Goal: Information Seeking & Learning: Learn about a topic

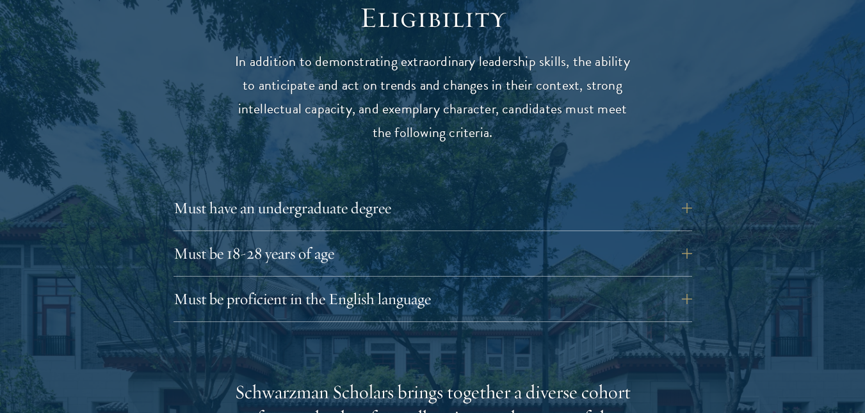
scroll to position [1792, 0]
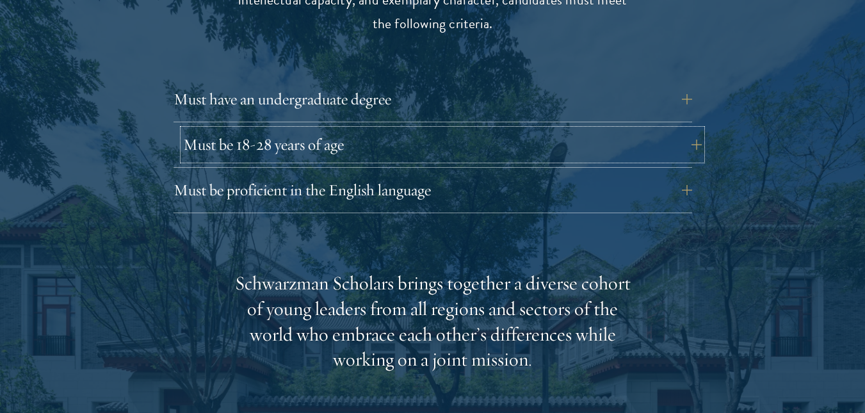
click at [691, 129] on button "Must be 18-28 years of age" at bounding box center [442, 144] width 518 height 31
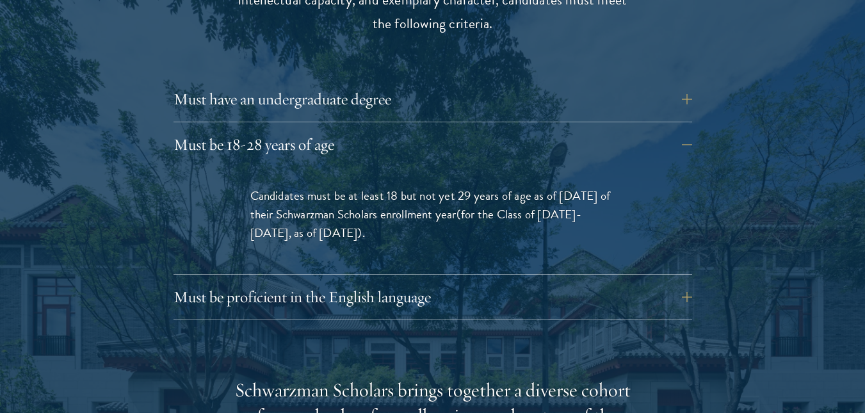
click at [482, 205] on span "(for the Class of [DATE]-[DATE], as of [DATE])" at bounding box center [415, 223] width 331 height 37
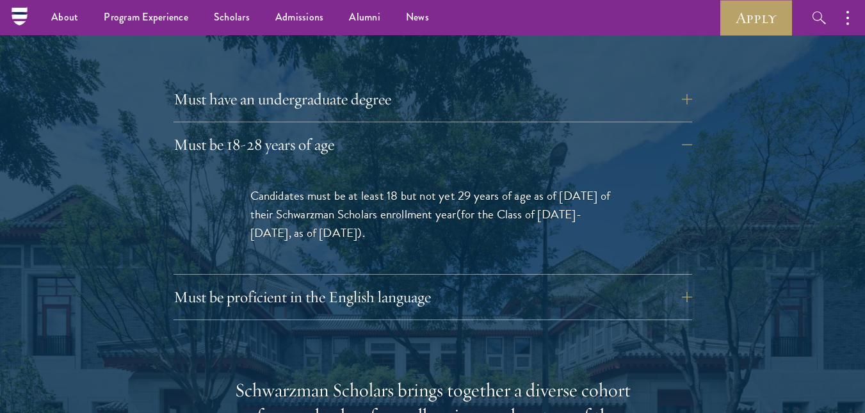
click at [318, 208] on span "(for the Class of [DATE]-[DATE], as of [DATE])" at bounding box center [415, 223] width 331 height 37
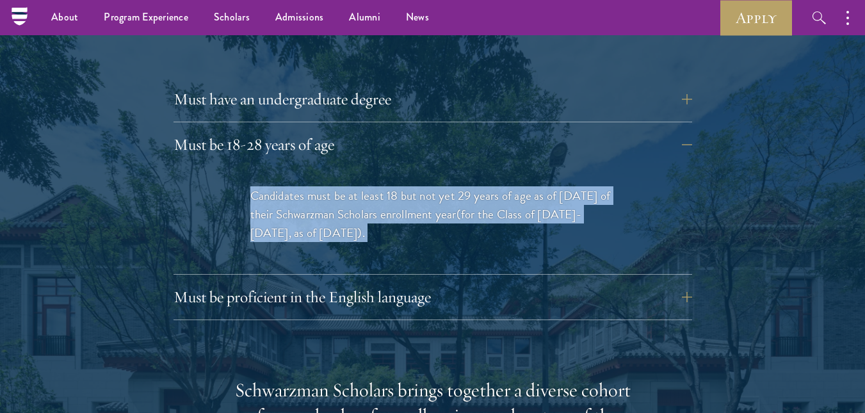
click at [318, 208] on span "(for the Class of [DATE]-[DATE], as of [DATE])" at bounding box center [415, 223] width 331 height 37
click at [332, 195] on p "Candidates must be at least 18 but not yet 29 years of age as of [DATE] of thei…" at bounding box center [432, 214] width 365 height 56
click at [383, 186] on p "Candidates must be at least 18 but not yet 29 years of age as of [DATE] of thei…" at bounding box center [432, 214] width 365 height 56
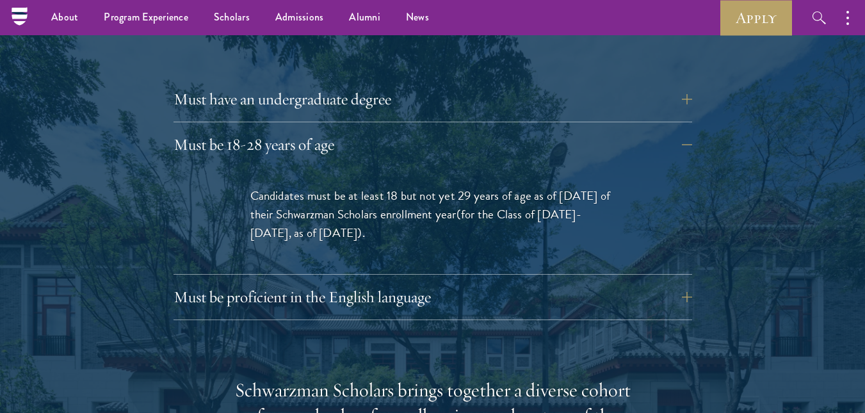
click at [452, 190] on p "Candidates must be at least 18 but not yet 29 years of age as of [DATE] of thei…" at bounding box center [432, 214] width 365 height 56
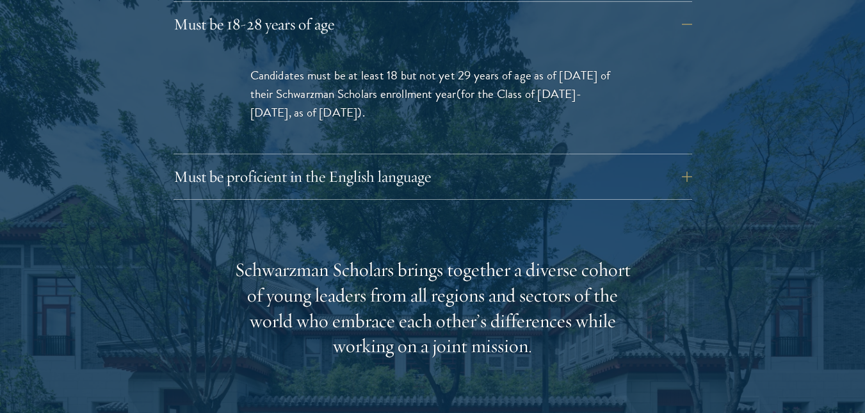
scroll to position [1941, 0]
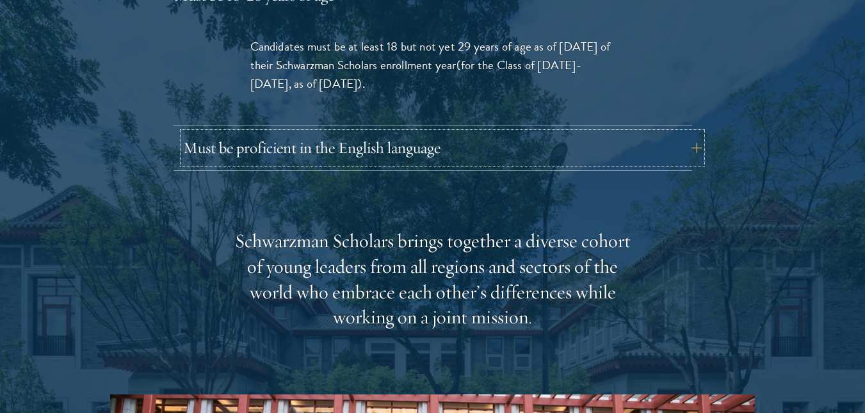
click at [408, 132] on button "Must be proficient in the English language" at bounding box center [442, 147] width 518 height 31
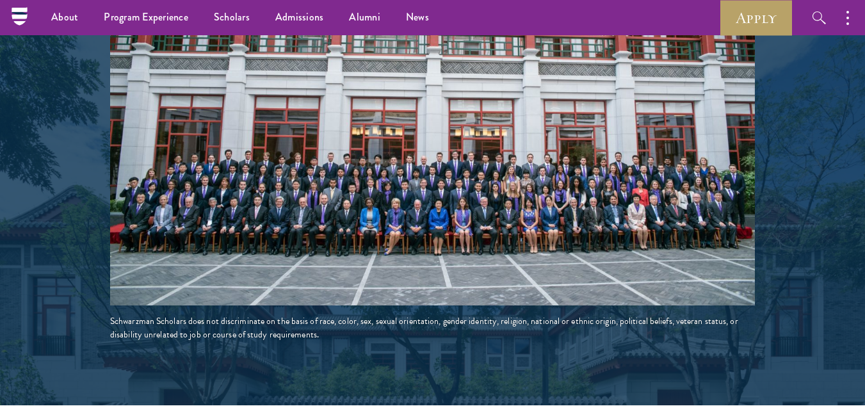
scroll to position [1792, 0]
